Goal: Find specific page/section: Find specific page/section

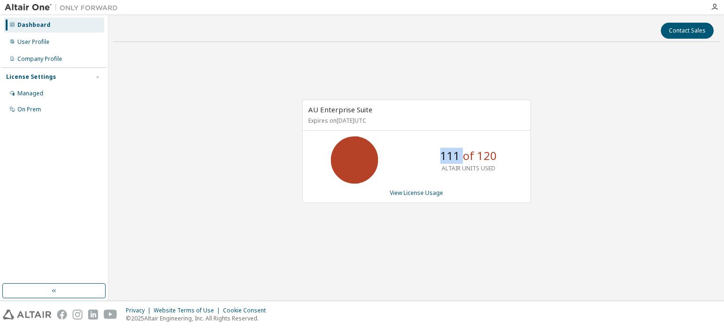
drag, startPoint x: 442, startPoint y: 152, endPoint x: 462, endPoint y: 155, distance: 20.0
click at [462, 155] on p "111 of 120" at bounding box center [468, 156] width 57 height 16
click at [542, 33] on div "Contact Sales" at bounding box center [416, 31] width 595 height 16
